Goal: Information Seeking & Learning: Check status

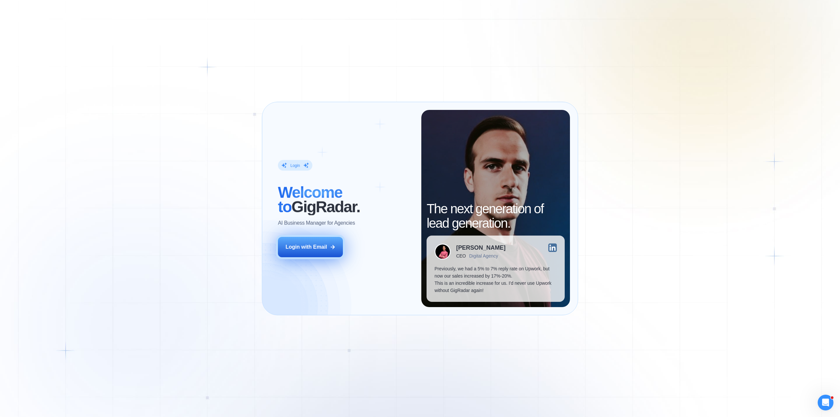
click at [300, 245] on div "Login with Email" at bounding box center [306, 246] width 42 height 7
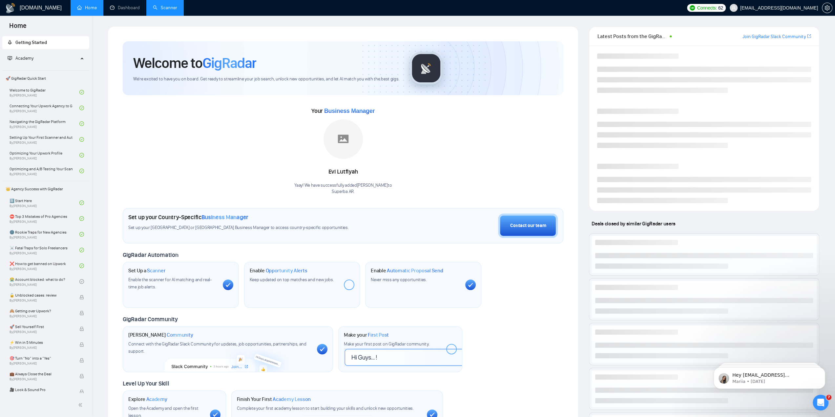
click at [169, 7] on link "Scanner" at bounding box center [165, 8] width 24 height 6
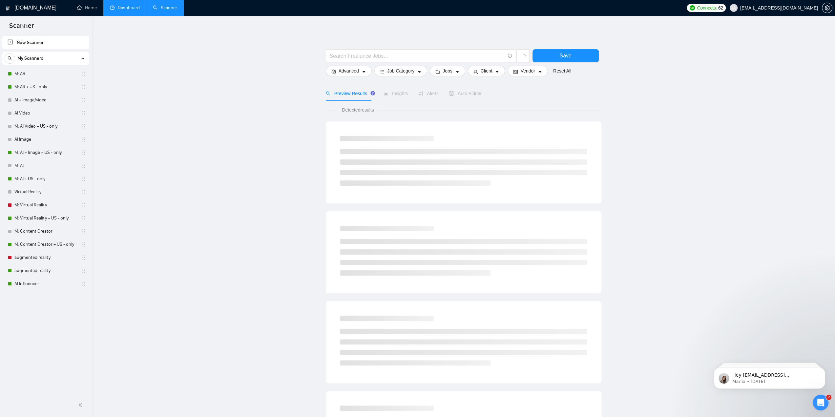
click at [127, 7] on link "Dashboard" at bounding box center [125, 8] width 30 height 6
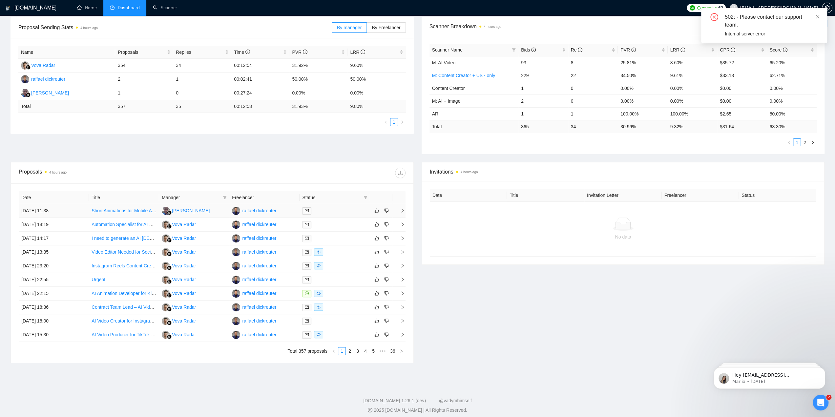
scroll to position [102, 0]
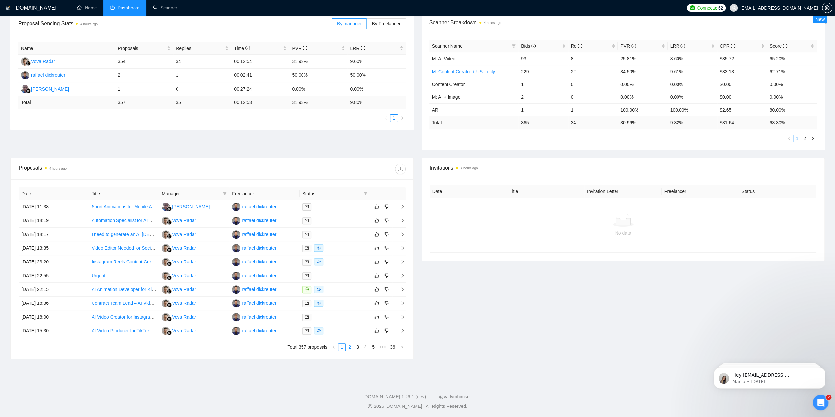
click at [352, 348] on link "2" at bounding box center [349, 346] width 7 height 7
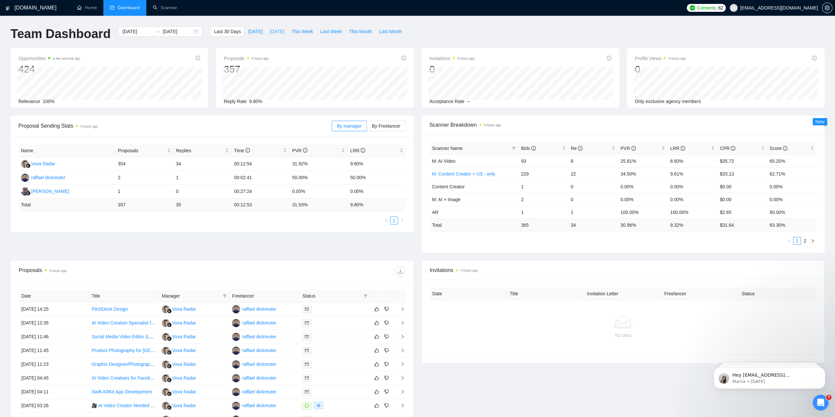
click at [273, 31] on span "Yesterday" at bounding box center [277, 31] width 14 height 7
type input "2025-09-29"
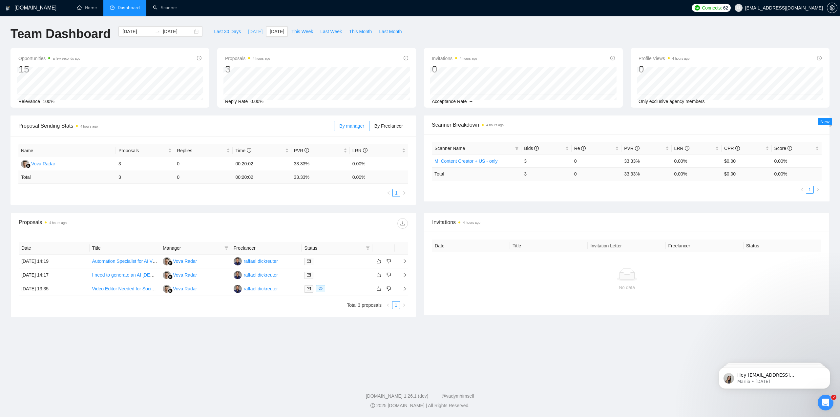
click at [248, 30] on span "Today" at bounding box center [255, 31] width 14 height 7
type input "2025-09-30"
